Goal: Information Seeking & Learning: Find specific fact

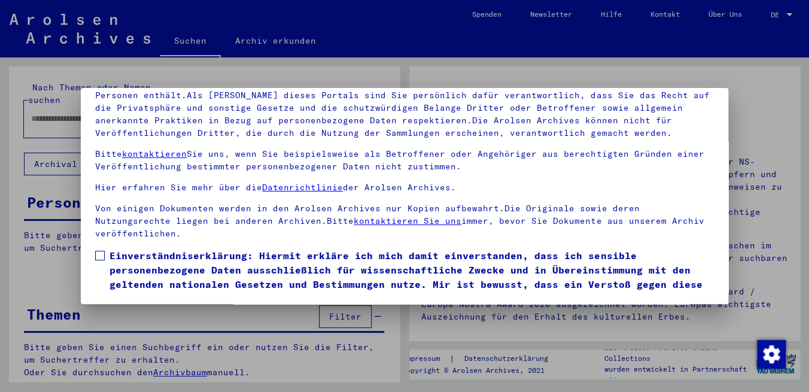
scroll to position [44, 0]
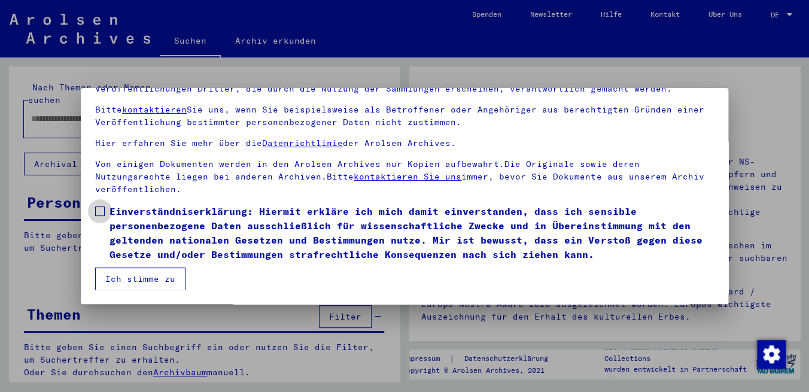
click at [101, 214] on span at bounding box center [100, 212] width 10 height 10
click at [140, 286] on button "Ich stimme zu" at bounding box center [140, 279] width 90 height 23
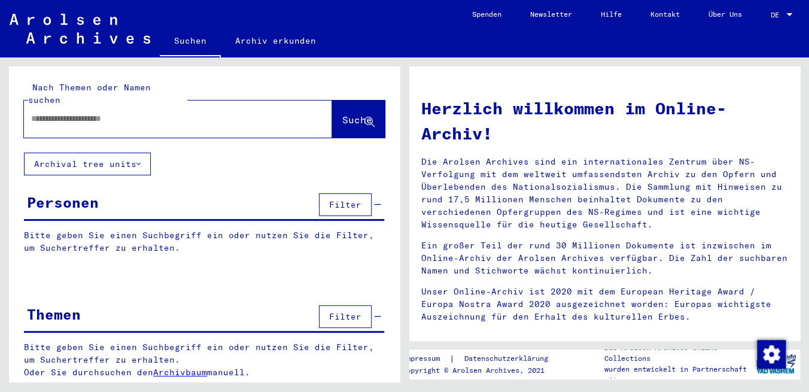
click at [128, 113] on input "text" at bounding box center [163, 119] width 265 height 13
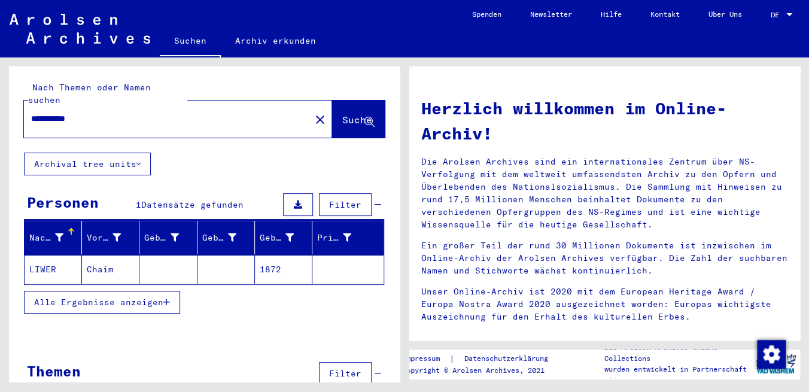
click at [111, 113] on input "**********" at bounding box center [163, 119] width 265 height 13
type input "*********"
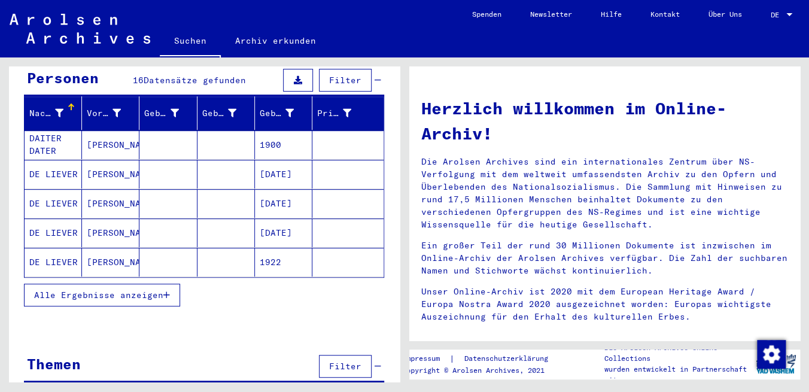
scroll to position [132, 0]
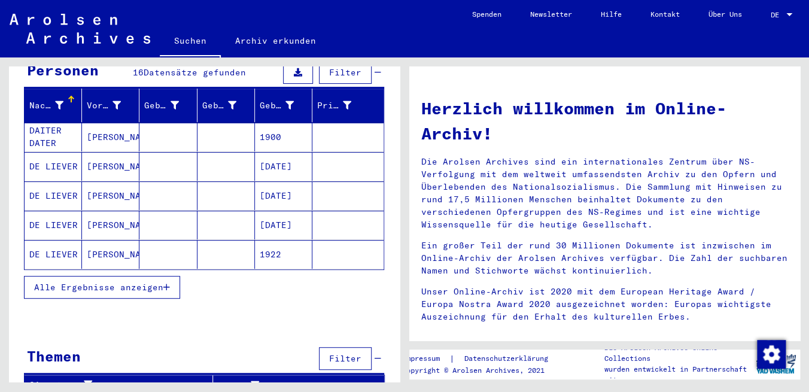
click at [104, 282] on span "Alle Ergebnisse anzeigen" at bounding box center [98, 287] width 129 height 11
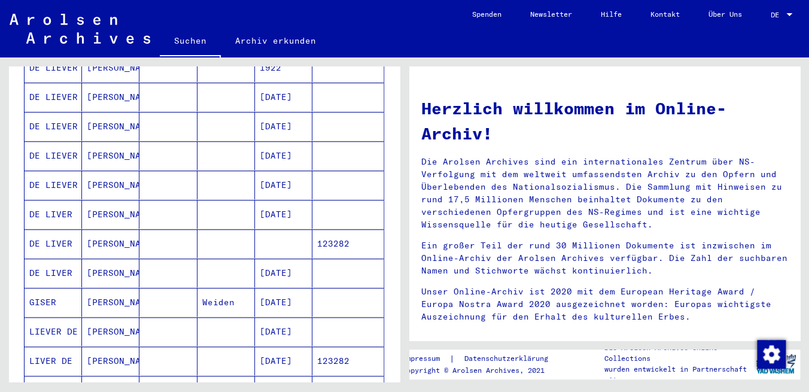
scroll to position [383, 0]
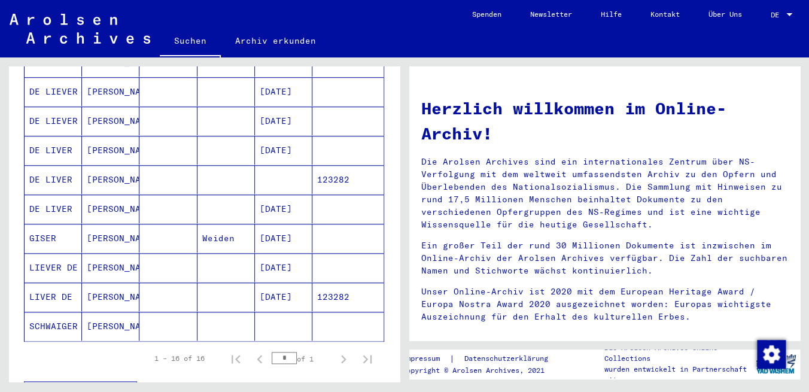
click at [266, 195] on mat-cell "[DATE]" at bounding box center [283, 209] width 57 height 29
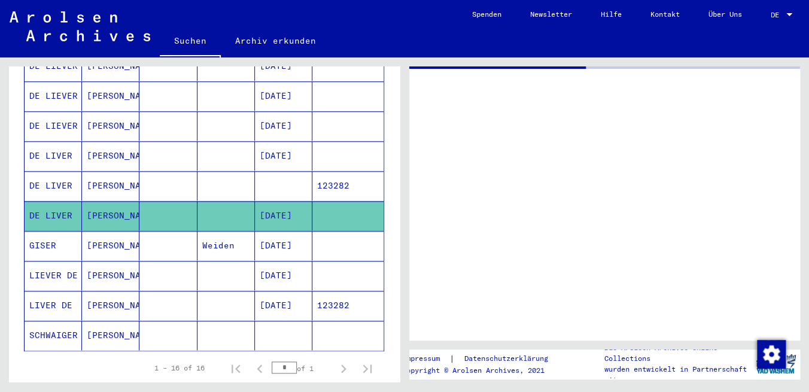
scroll to position [386, 0]
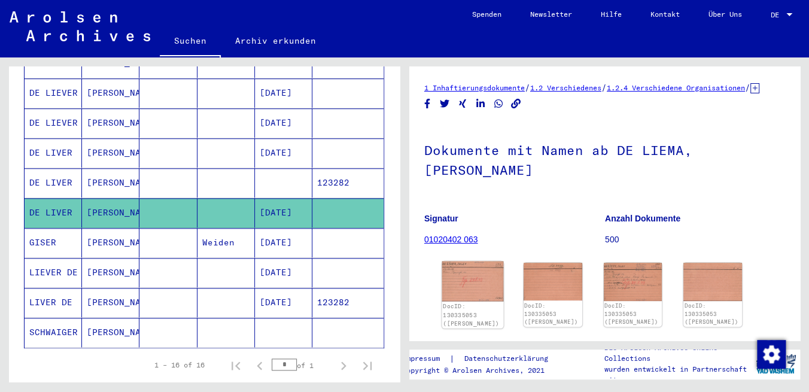
click at [475, 272] on img at bounding box center [473, 282] width 62 height 40
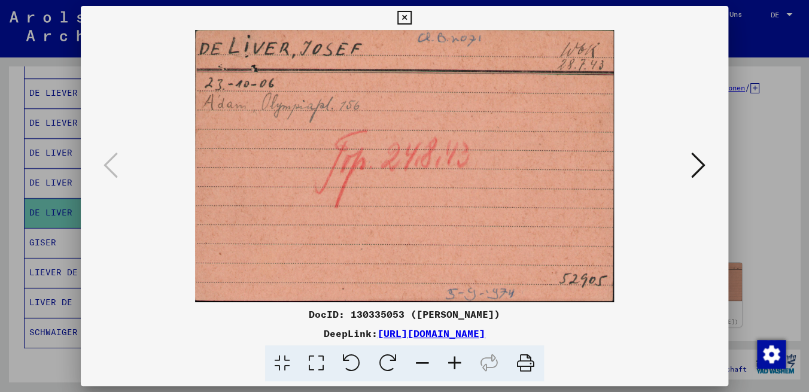
click at [703, 169] on icon at bounding box center [698, 165] width 14 height 29
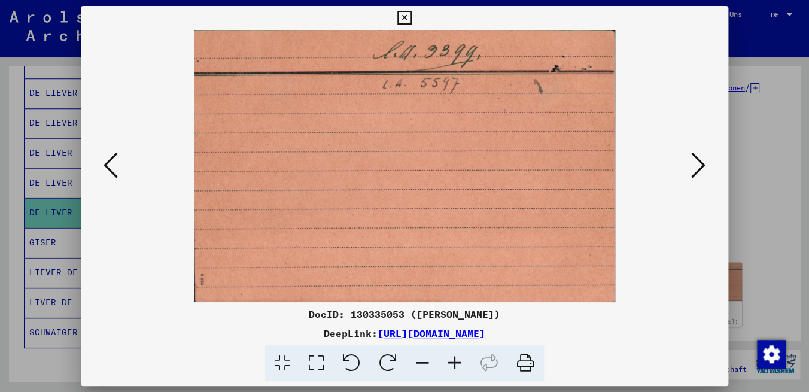
click at [703, 169] on icon at bounding box center [698, 165] width 14 height 29
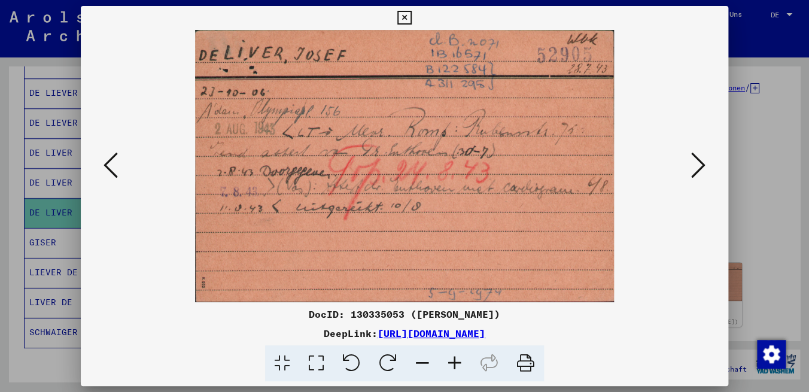
click at [699, 167] on icon at bounding box center [698, 165] width 14 height 29
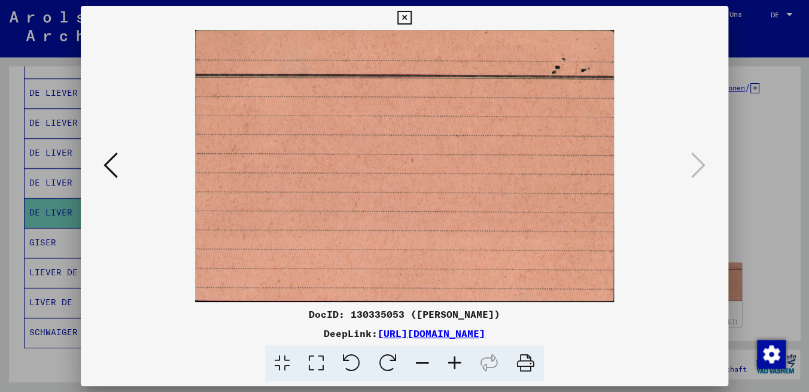
click at [411, 20] on icon at bounding box center [404, 18] width 14 height 14
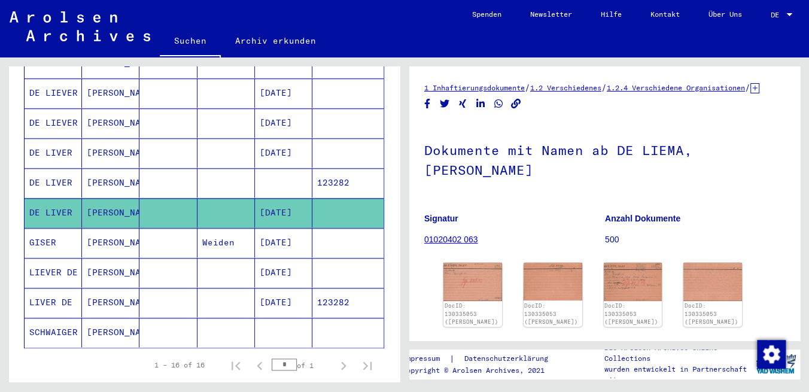
click at [280, 288] on mat-cell "[DATE]" at bounding box center [283, 302] width 57 height 29
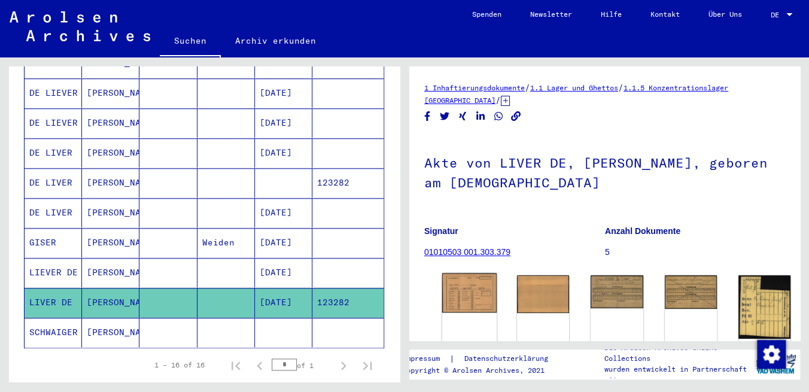
click at [452, 292] on img at bounding box center [469, 293] width 55 height 40
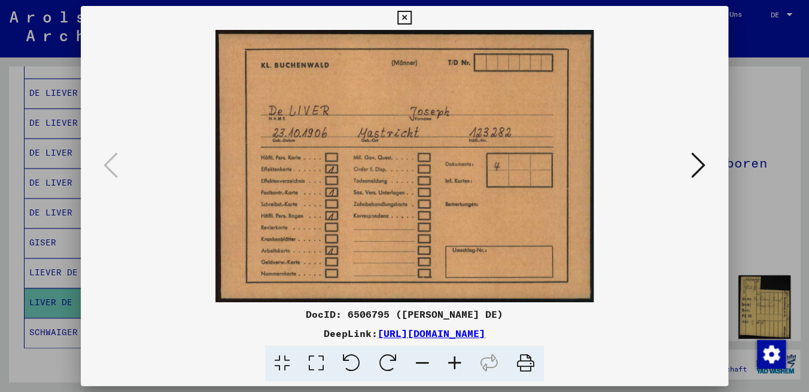
click at [706, 168] on icon at bounding box center [698, 165] width 14 height 29
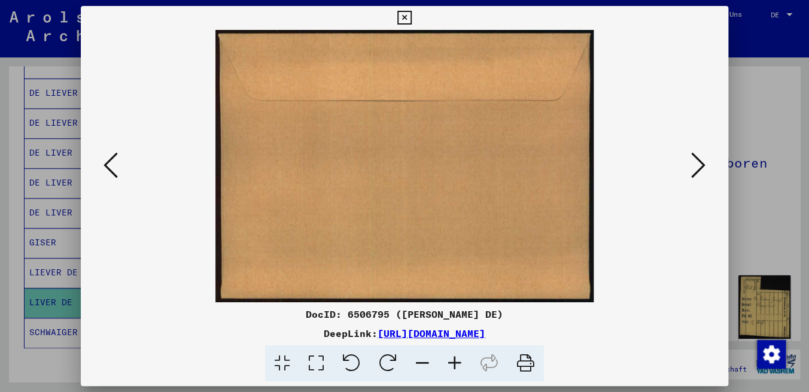
click at [706, 168] on icon at bounding box center [698, 165] width 14 height 29
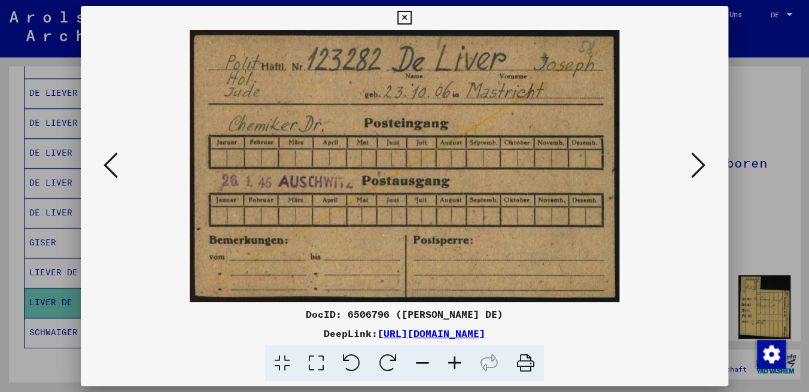
click at [706, 168] on icon at bounding box center [698, 165] width 14 height 29
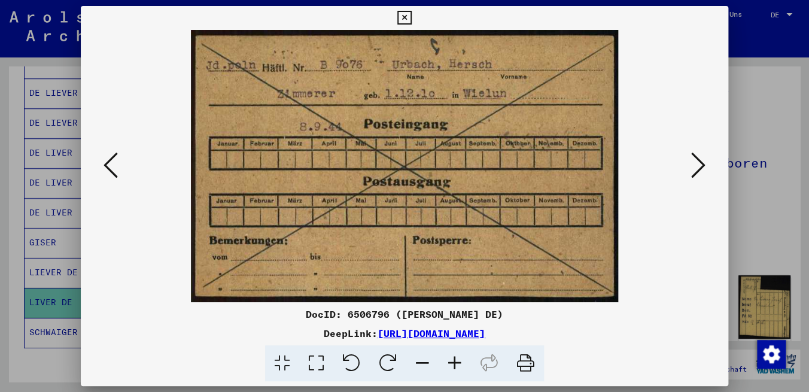
click at [706, 168] on icon at bounding box center [698, 165] width 14 height 29
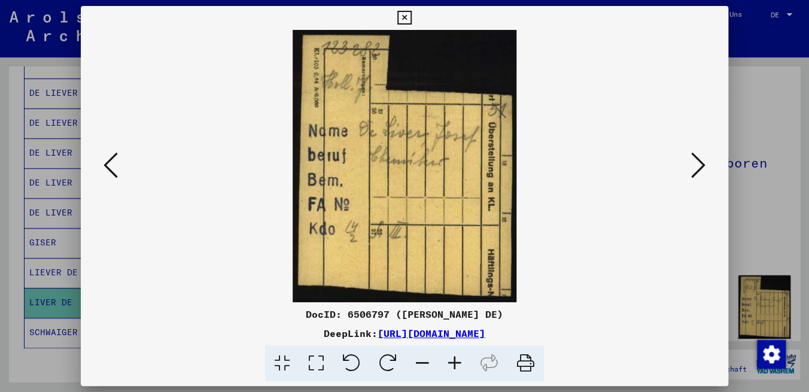
click at [706, 168] on icon at bounding box center [698, 165] width 14 height 29
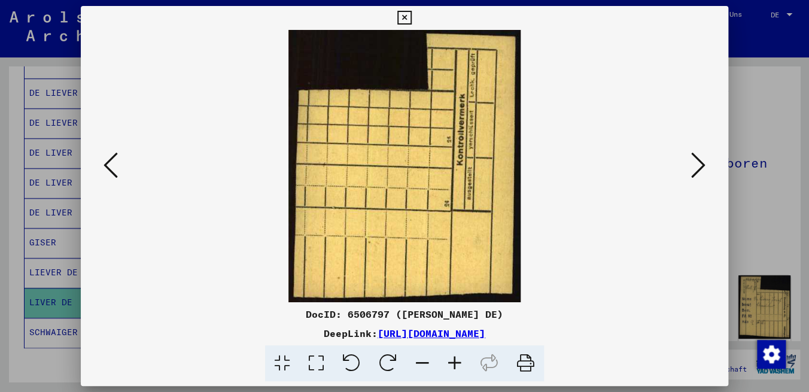
click at [101, 167] on button at bounding box center [111, 166] width 22 height 34
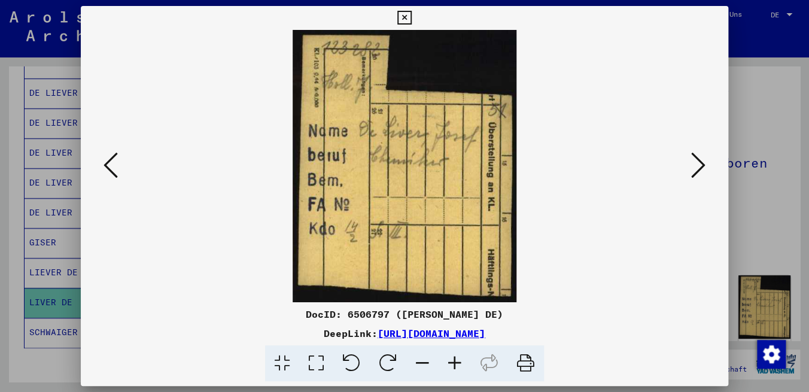
click at [101, 167] on button at bounding box center [111, 166] width 22 height 34
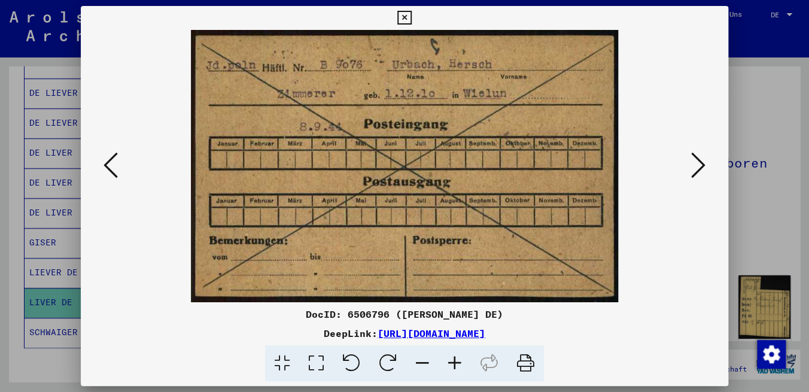
click at [101, 167] on button at bounding box center [111, 166] width 22 height 34
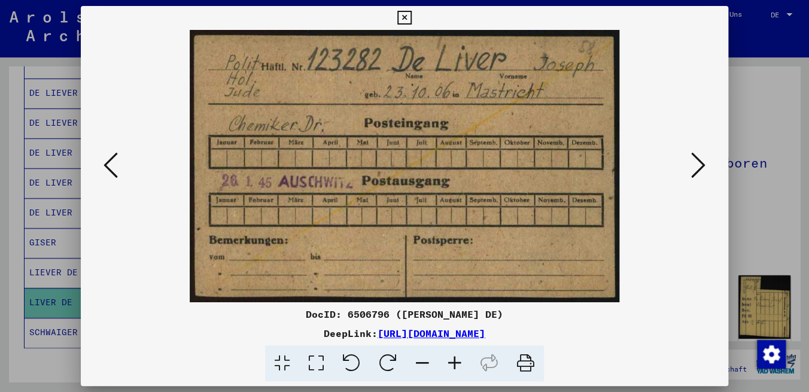
click at [101, 167] on button at bounding box center [111, 166] width 22 height 34
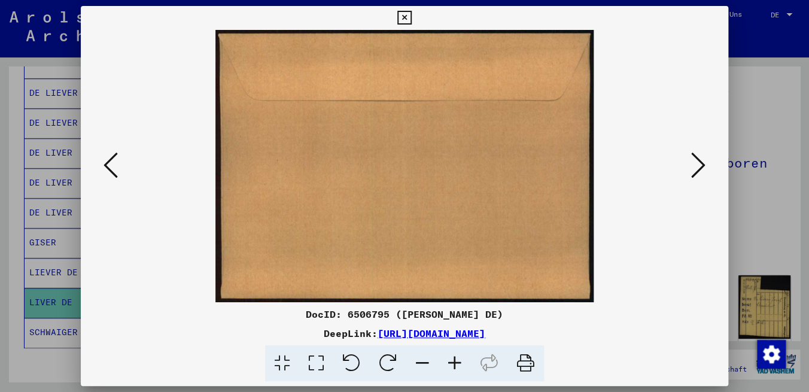
click at [101, 167] on button at bounding box center [111, 166] width 22 height 34
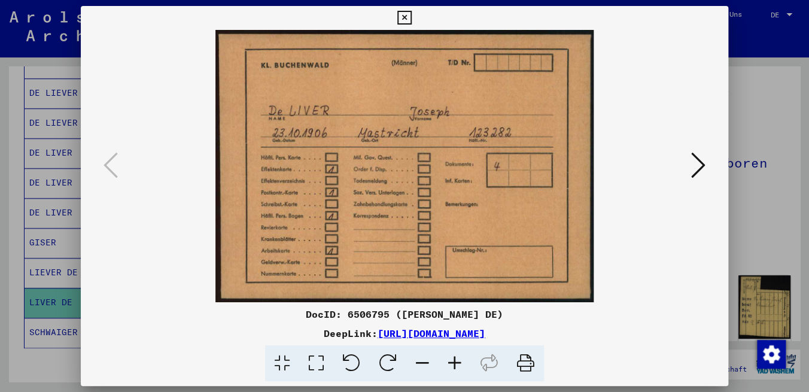
click at [411, 18] on icon at bounding box center [404, 18] width 14 height 14
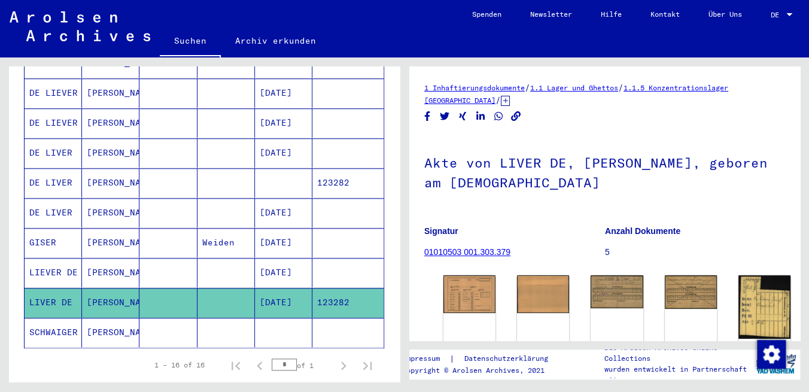
click at [279, 201] on mat-cell "[DATE]" at bounding box center [283, 212] width 57 height 29
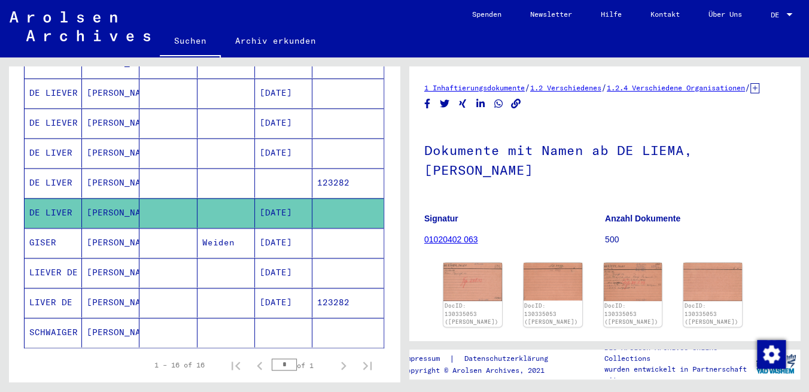
click at [277, 142] on mat-cell "[DATE]" at bounding box center [283, 152] width 57 height 29
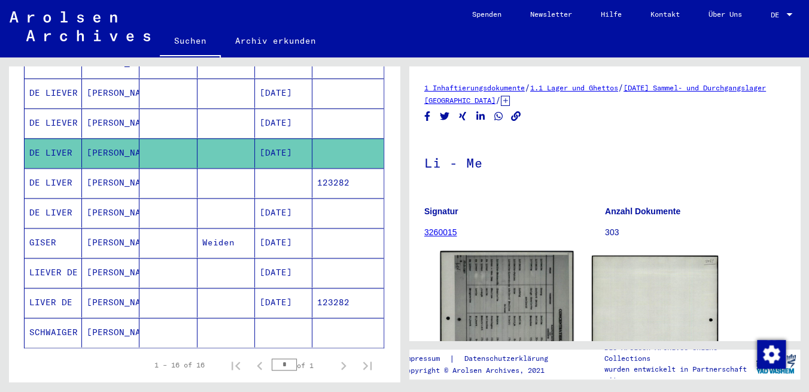
click at [479, 283] on img at bounding box center [507, 344] width 133 height 186
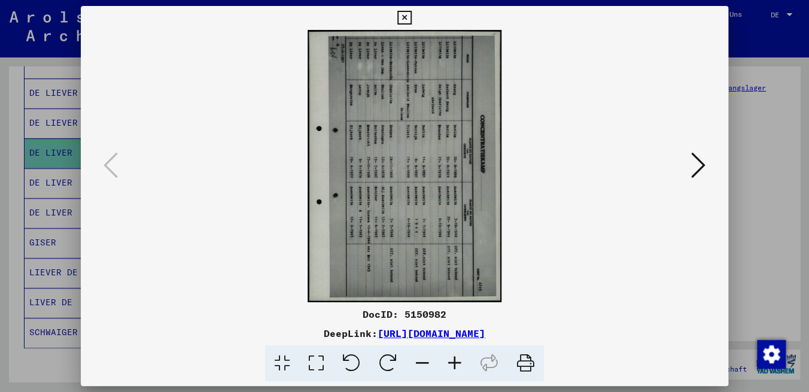
click at [395, 363] on icon at bounding box center [388, 363] width 37 height 37
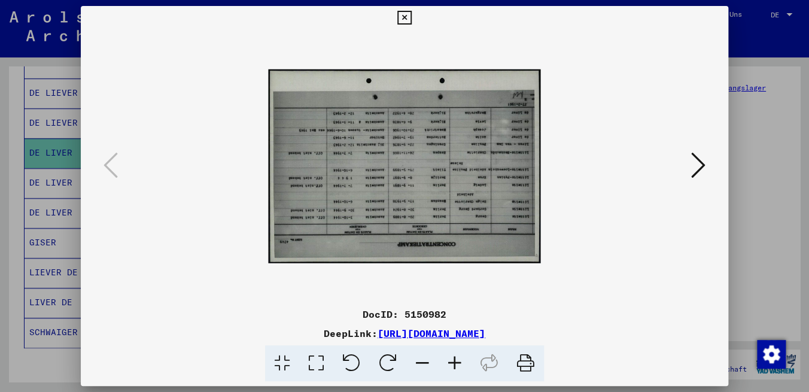
click at [395, 363] on icon at bounding box center [388, 363] width 37 height 37
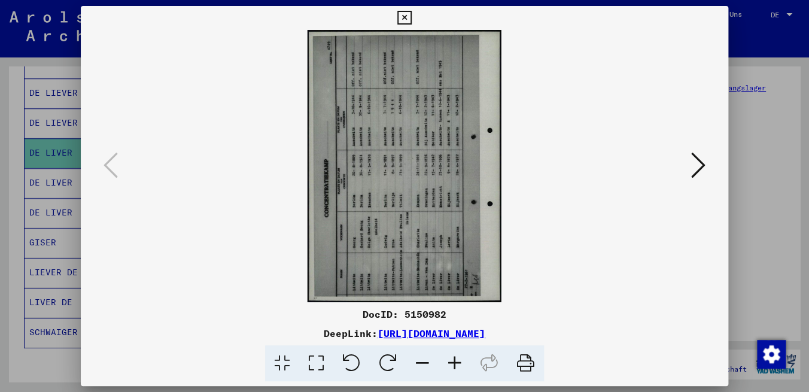
click at [395, 363] on icon at bounding box center [388, 363] width 37 height 37
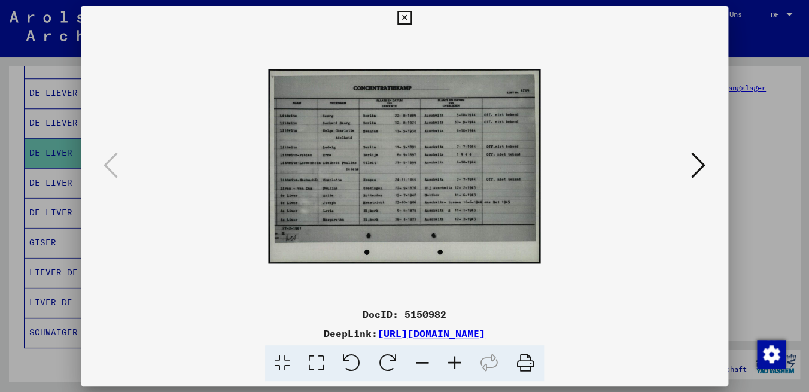
click at [456, 366] on icon at bounding box center [455, 363] width 32 height 37
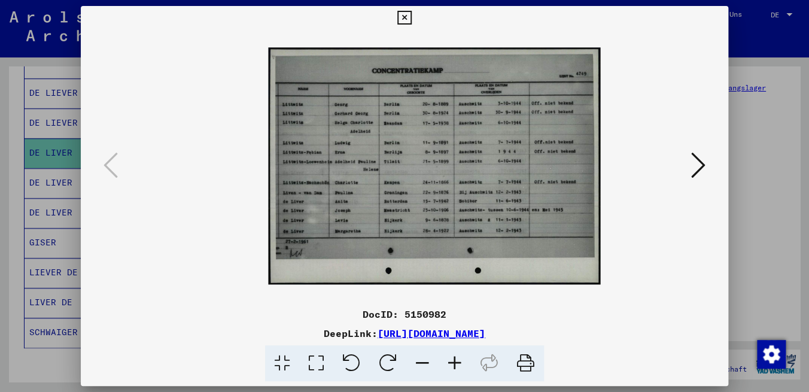
click at [456, 366] on icon at bounding box center [455, 363] width 32 height 37
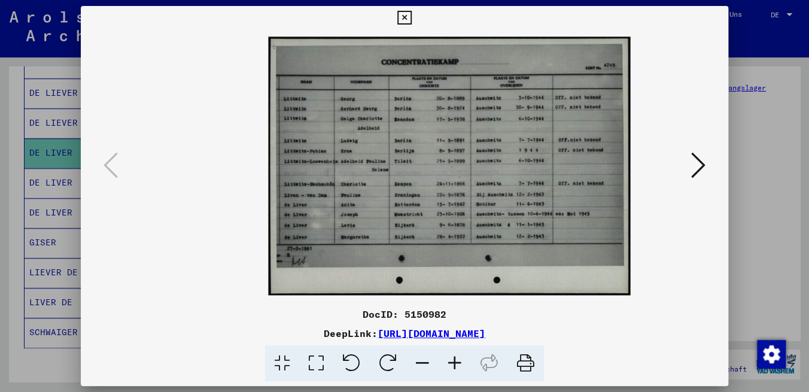
click at [456, 366] on icon at bounding box center [455, 363] width 32 height 37
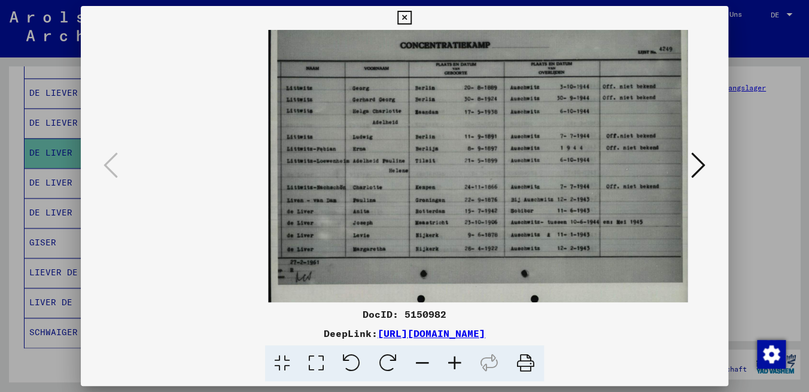
click at [456, 366] on icon at bounding box center [455, 363] width 32 height 37
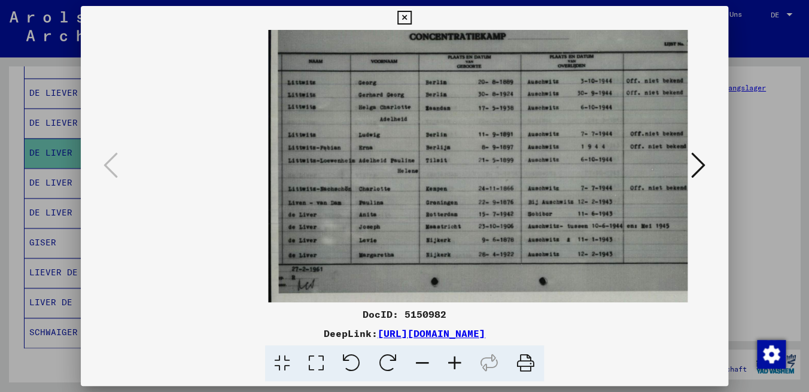
click at [456, 366] on icon at bounding box center [455, 363] width 32 height 37
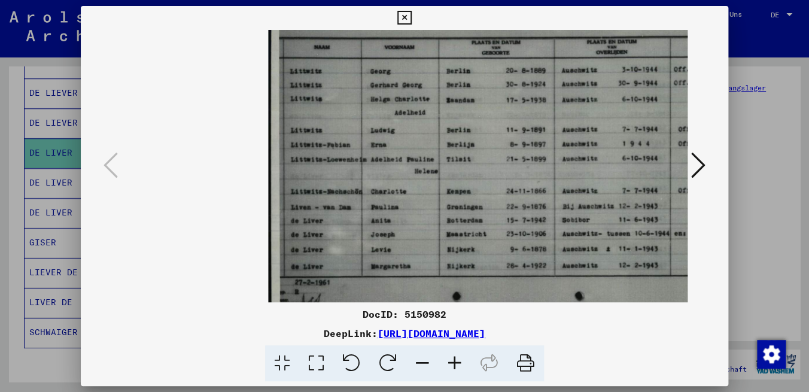
click at [456, 366] on icon at bounding box center [455, 363] width 32 height 37
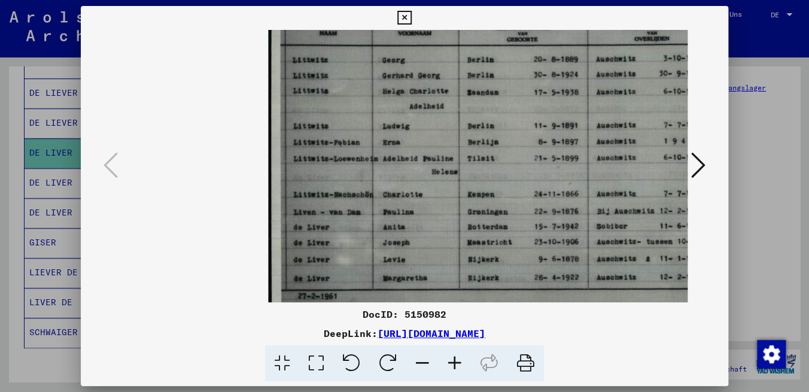
click at [456, 366] on icon at bounding box center [455, 363] width 32 height 37
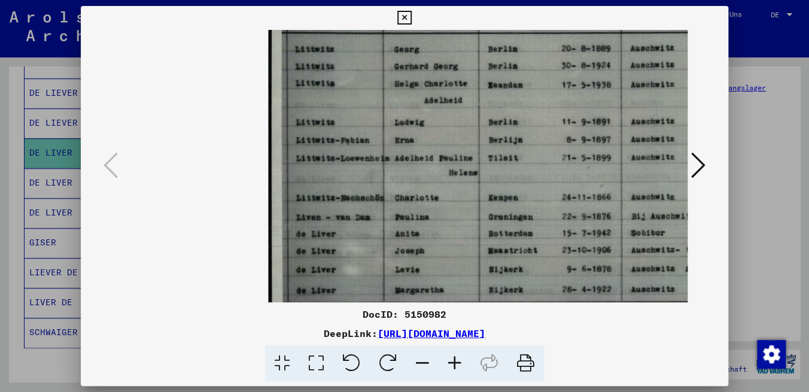
click at [456, 366] on icon at bounding box center [455, 363] width 32 height 37
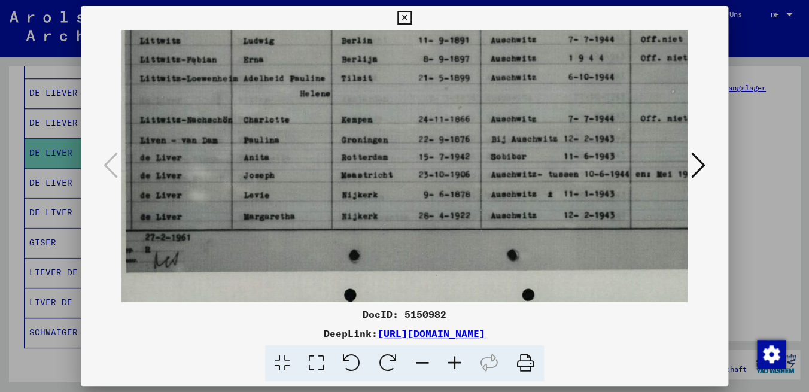
scroll to position [81, 157]
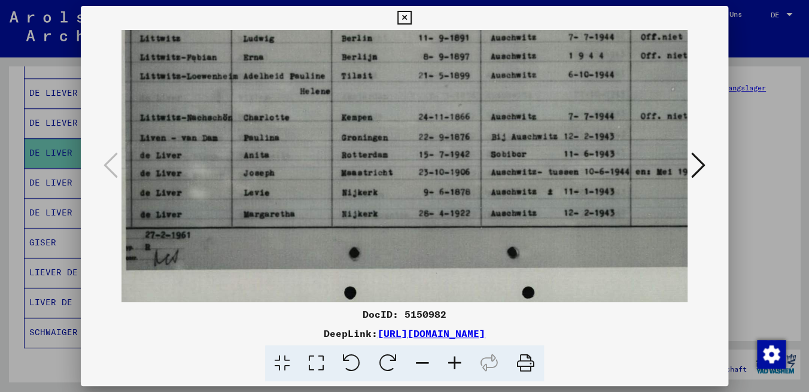
drag, startPoint x: 492, startPoint y: 254, endPoint x: 335, endPoint y: 208, distance: 164.0
click at [335, 208] on img at bounding box center [441, 85] width 661 height 472
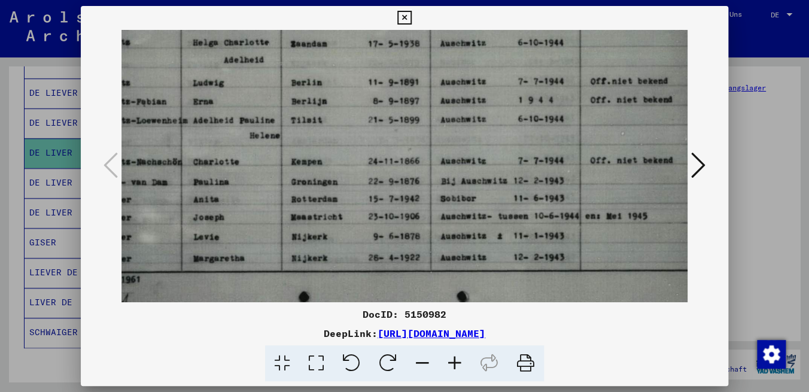
scroll to position [21, 168]
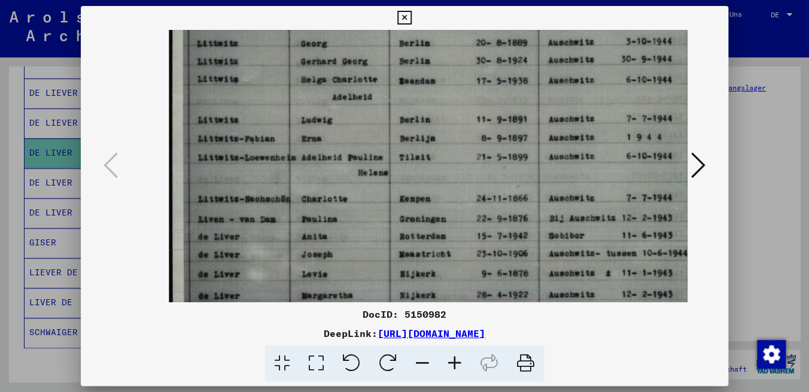
drag, startPoint x: 429, startPoint y: 193, endPoint x: 483, endPoint y: 300, distance: 120.7
click at [483, 300] on img at bounding box center [499, 166] width 661 height 472
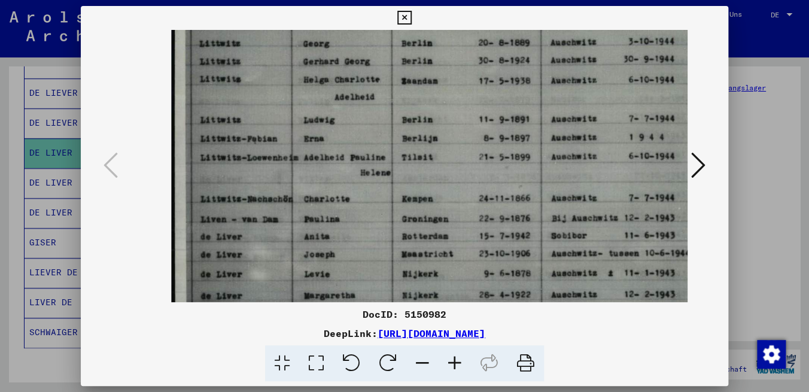
drag, startPoint x: 435, startPoint y: 186, endPoint x: 437, endPoint y: 257, distance: 70.7
click at [437, 257] on img at bounding box center [502, 166] width 661 height 472
click at [411, 15] on icon at bounding box center [404, 18] width 14 height 14
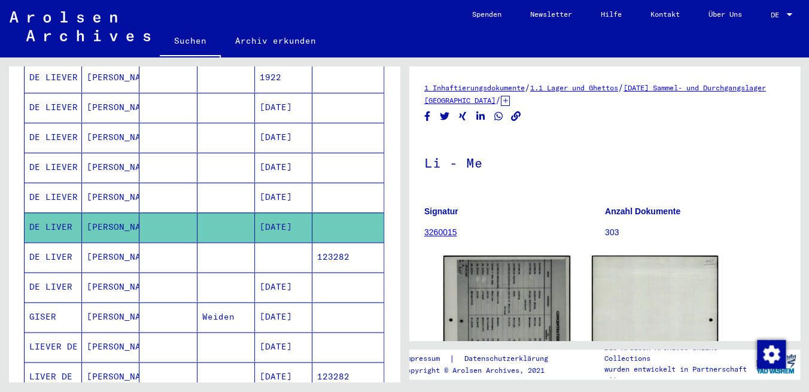
scroll to position [310, 0]
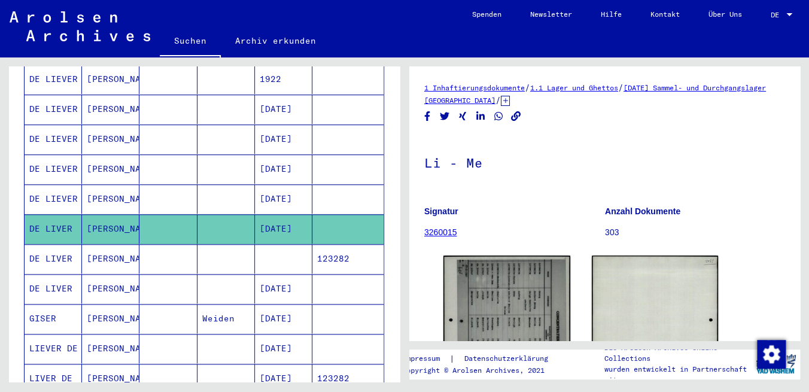
click at [268, 184] on mat-cell "[DATE]" at bounding box center [283, 198] width 57 height 29
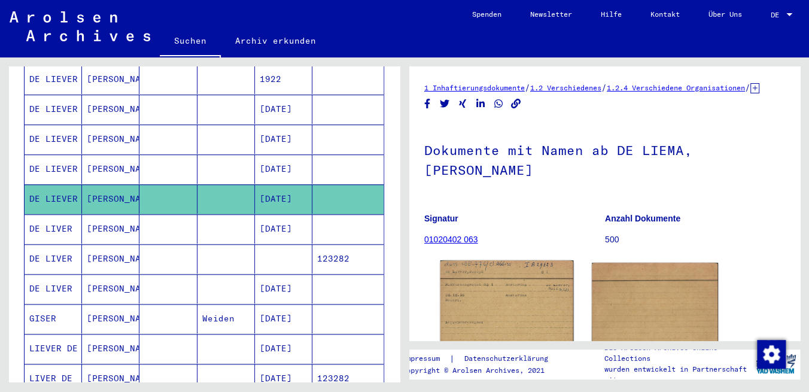
click at [489, 292] on img at bounding box center [507, 305] width 133 height 90
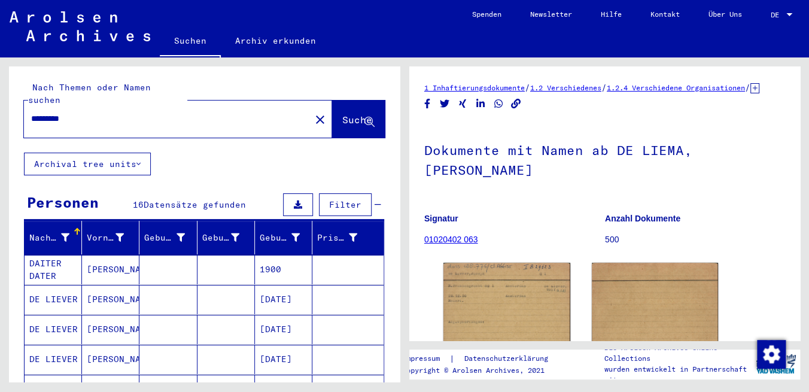
click at [148, 113] on input "*********" at bounding box center [167, 119] width 272 height 13
type input "**********"
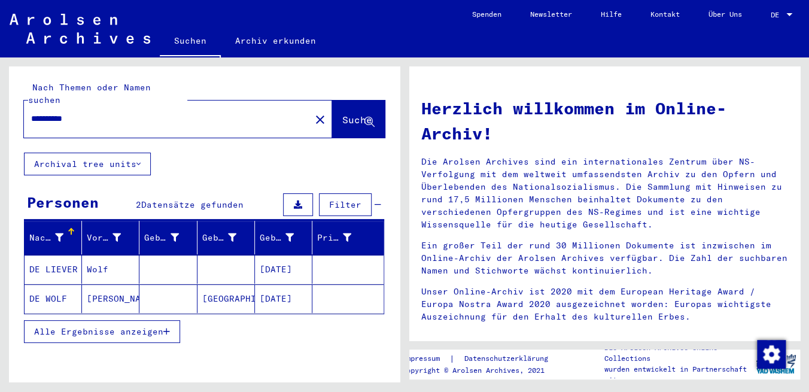
click at [288, 257] on mat-cell "[DATE]" at bounding box center [283, 269] width 57 height 29
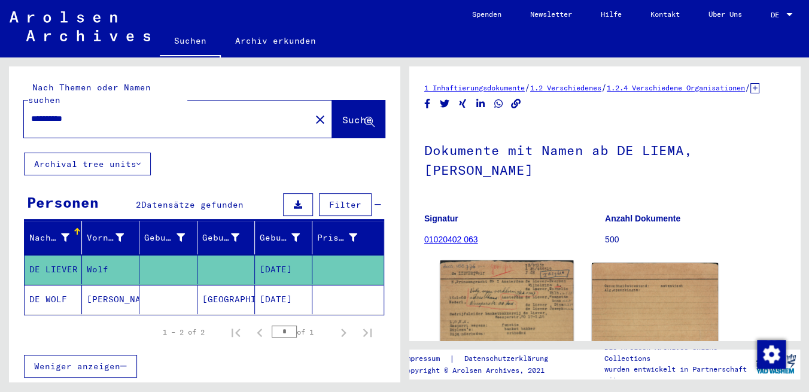
click at [485, 288] on img at bounding box center [507, 305] width 133 height 90
